Goal: Task Accomplishment & Management: Manage account settings

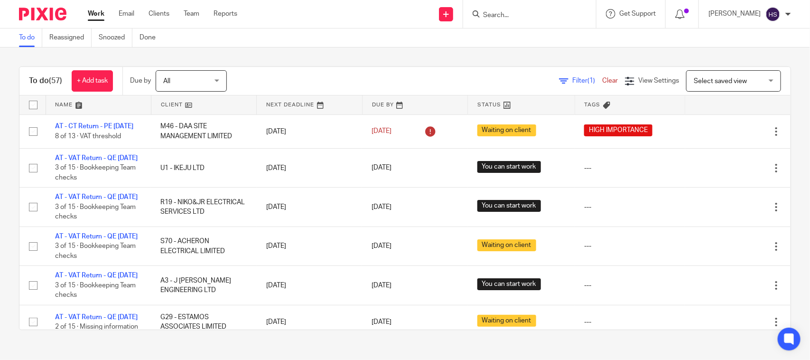
scroll to position [948, 0]
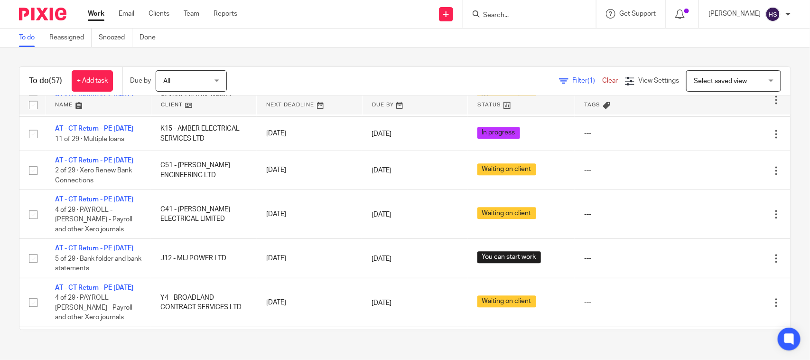
click at [788, 15] on div at bounding box center [788, 14] width 6 height 6
click at [191, 13] on link "Team" at bounding box center [192, 13] width 16 height 9
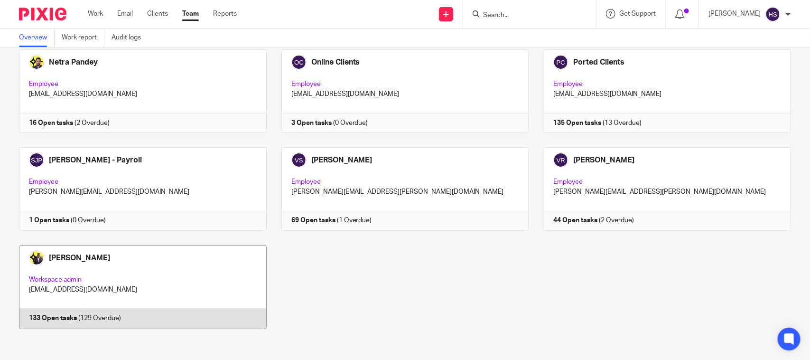
scroll to position [644, 0]
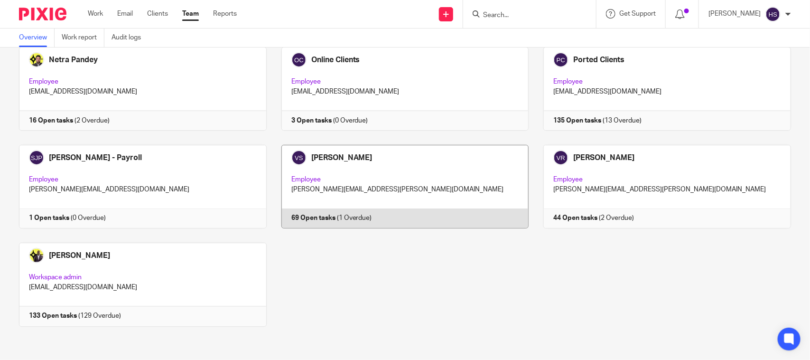
click at [413, 167] on link at bounding box center [398, 187] width 262 height 84
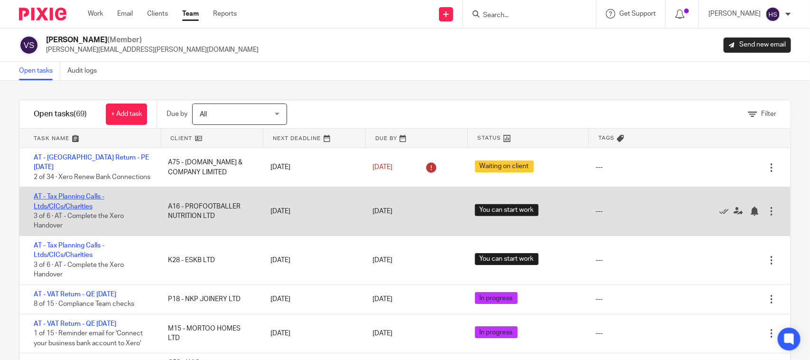
click at [76, 196] on link "AT - Tax Planning Calls - Ltds/CICs/Charities" at bounding box center [69, 201] width 71 height 16
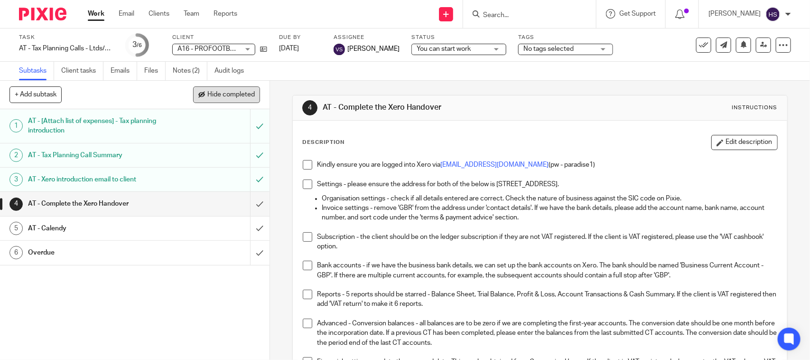
click at [232, 89] on button "Hide completed" at bounding box center [226, 94] width 67 height 16
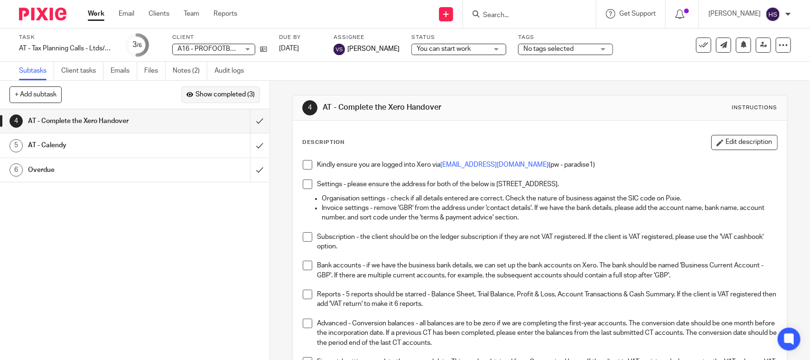
click at [232, 89] on button "Show completed (3)" at bounding box center [220, 94] width 79 height 16
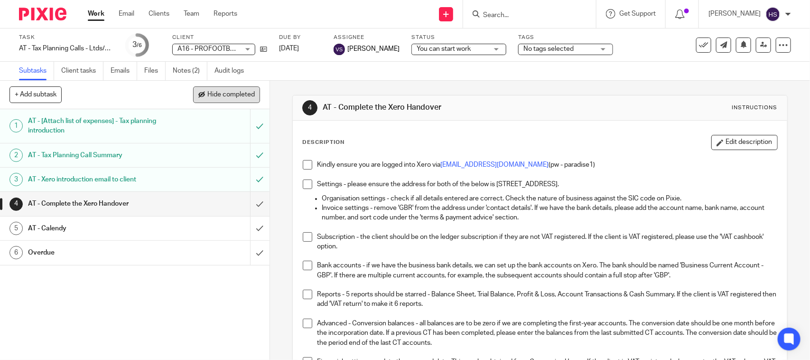
click at [232, 89] on button "Hide completed" at bounding box center [226, 94] width 67 height 16
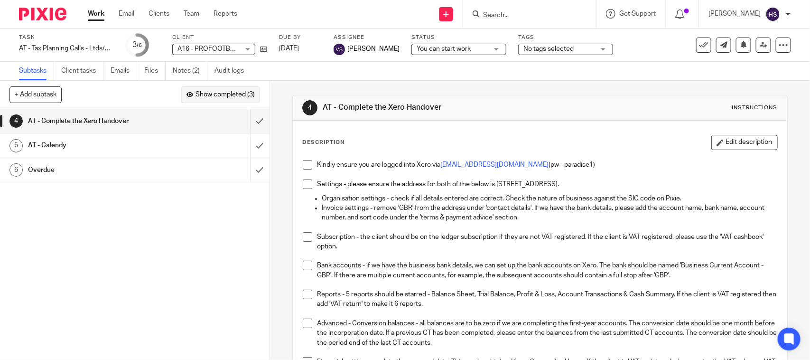
click at [232, 89] on button "Show completed (3)" at bounding box center [220, 94] width 79 height 16
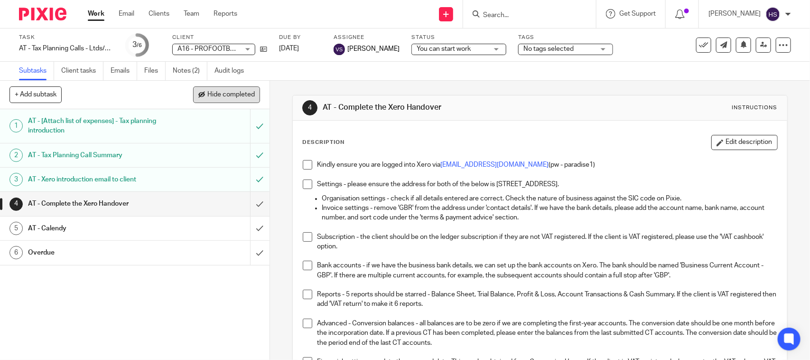
click at [232, 89] on button "Hide completed" at bounding box center [226, 94] width 67 height 16
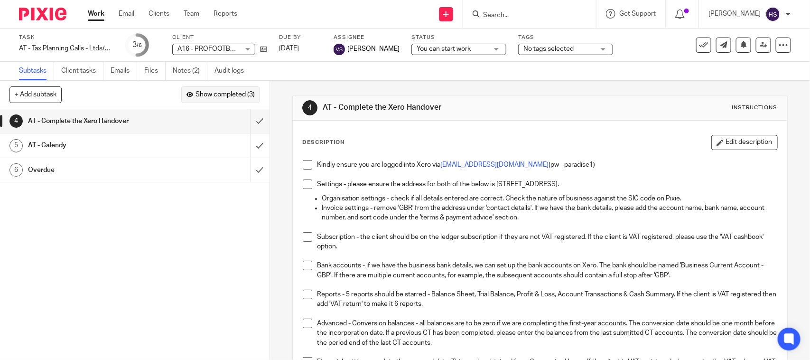
click at [232, 89] on button "Show completed (3)" at bounding box center [220, 94] width 79 height 16
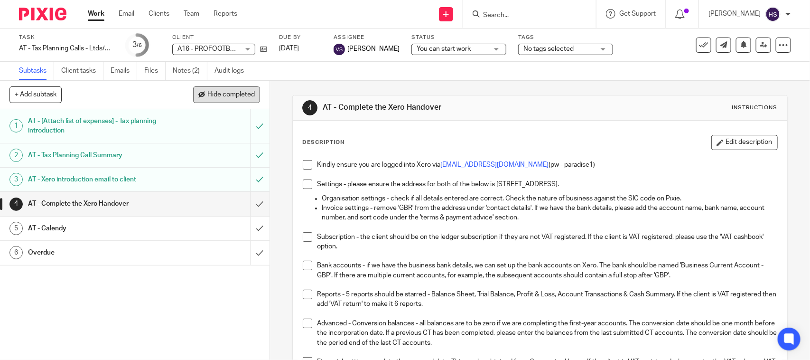
click at [232, 89] on button "Hide completed" at bounding box center [226, 94] width 67 height 16
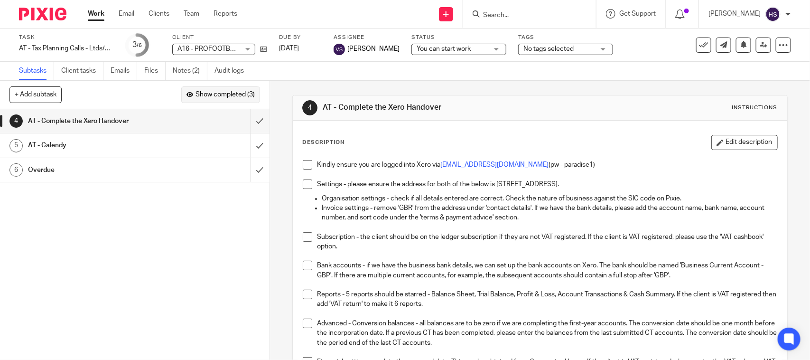
click at [232, 89] on button "Show completed (3)" at bounding box center [220, 94] width 79 height 16
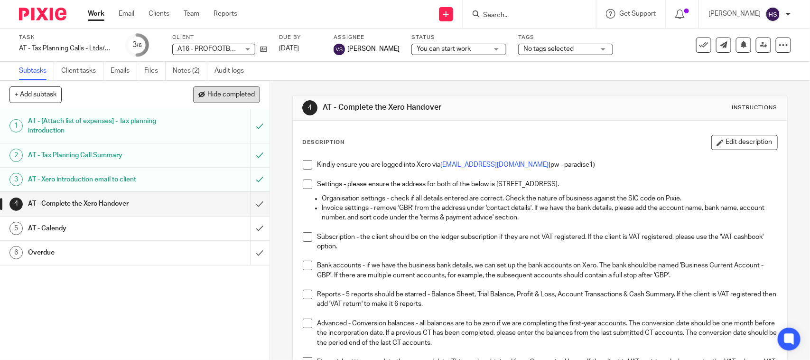
click at [232, 89] on button "Hide completed" at bounding box center [226, 94] width 67 height 16
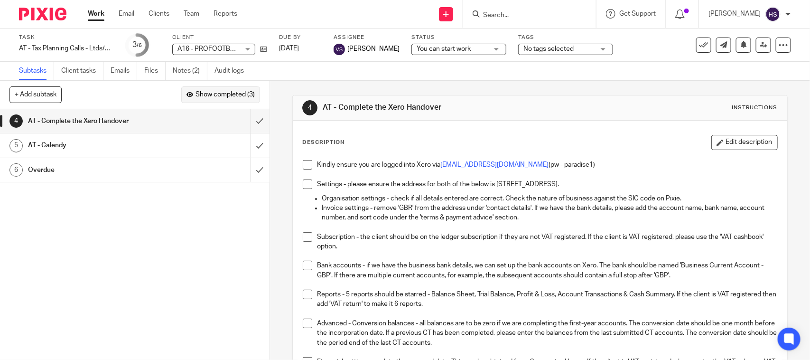
click at [232, 89] on button "Show completed (3)" at bounding box center [220, 94] width 79 height 16
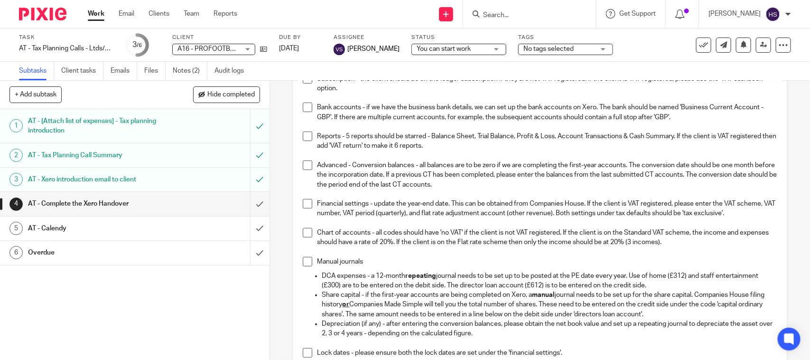
scroll to position [293, 0]
